Goal: Complete application form

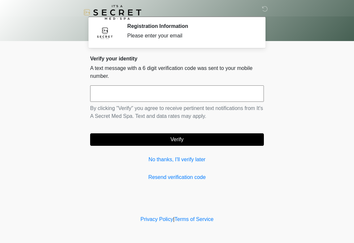
click at [190, 100] on input "text" at bounding box center [177, 93] width 174 height 16
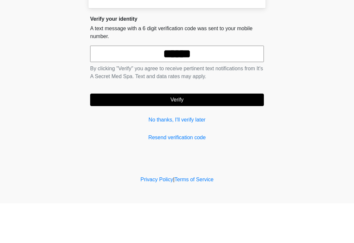
type input "******"
click at [215, 133] on button "Verify" at bounding box center [177, 139] width 174 height 12
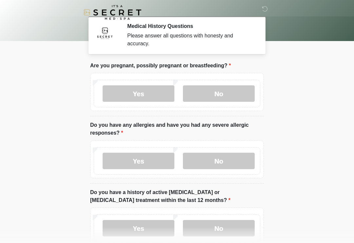
click at [223, 90] on label "No" at bounding box center [219, 93] width 72 height 16
click at [239, 162] on label "No" at bounding box center [219, 161] width 72 height 16
click at [222, 227] on label "No" at bounding box center [219, 227] width 72 height 16
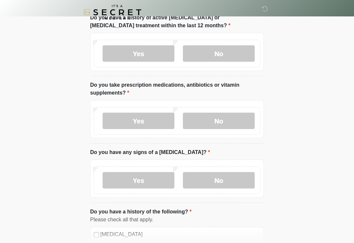
scroll to position [172, 0]
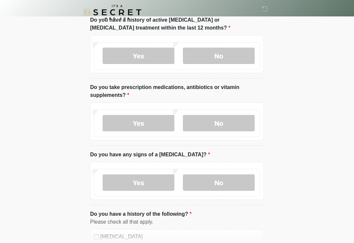
click at [225, 122] on label "No" at bounding box center [219, 123] width 72 height 16
click at [221, 183] on label "No" at bounding box center [219, 182] width 72 height 16
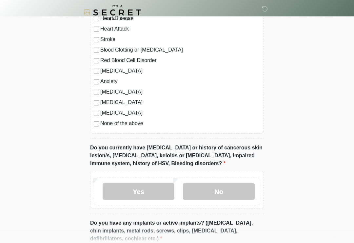
scroll to position [420, 0]
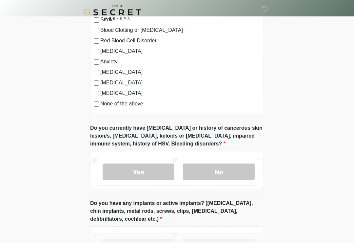
click at [226, 168] on label "No" at bounding box center [219, 172] width 72 height 16
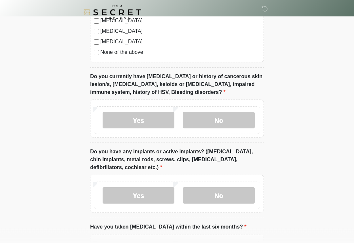
scroll to position [474, 0]
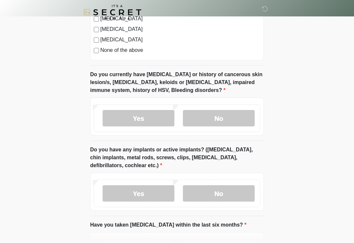
click at [143, 195] on label "Yes" at bounding box center [139, 193] width 72 height 16
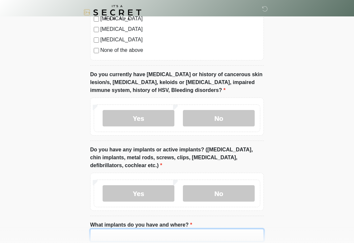
click at [168, 232] on input "What implants do you have and where?" at bounding box center [177, 235] width 174 height 12
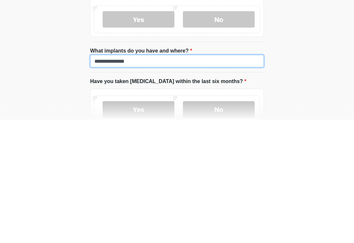
type input "**********"
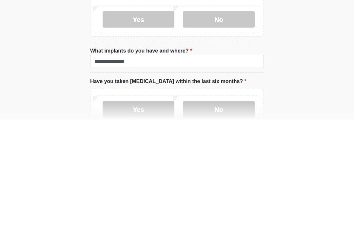
click at [228, 225] on label "No" at bounding box center [219, 233] width 72 height 16
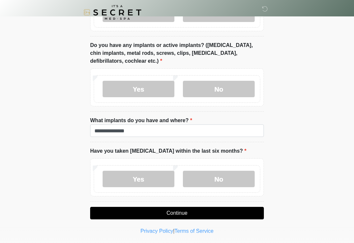
click at [228, 207] on button "Continue" at bounding box center [177, 213] width 174 height 12
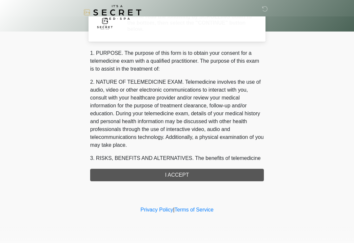
scroll to position [0, 0]
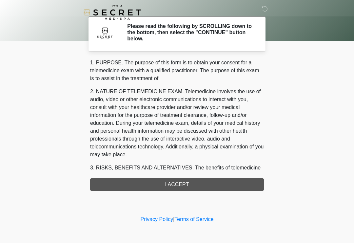
click at [228, 181] on div "1. PURPOSE. The purpose of this form is to obtain your consent for a telemedici…" at bounding box center [177, 125] width 174 height 132
click at [195, 183] on div "1. PURPOSE. The purpose of this form is to obtain your consent for a telemedici…" at bounding box center [177, 125] width 174 height 132
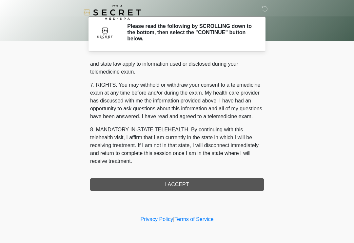
scroll to position [269, 0]
click at [177, 186] on button "I ACCEPT" at bounding box center [177, 184] width 174 height 12
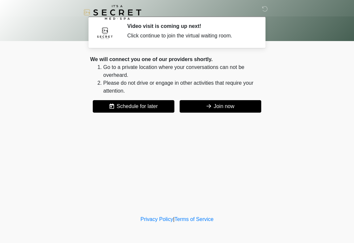
click at [233, 106] on button "Join now" at bounding box center [221, 106] width 82 height 12
